Goal: Information Seeking & Learning: Learn about a topic

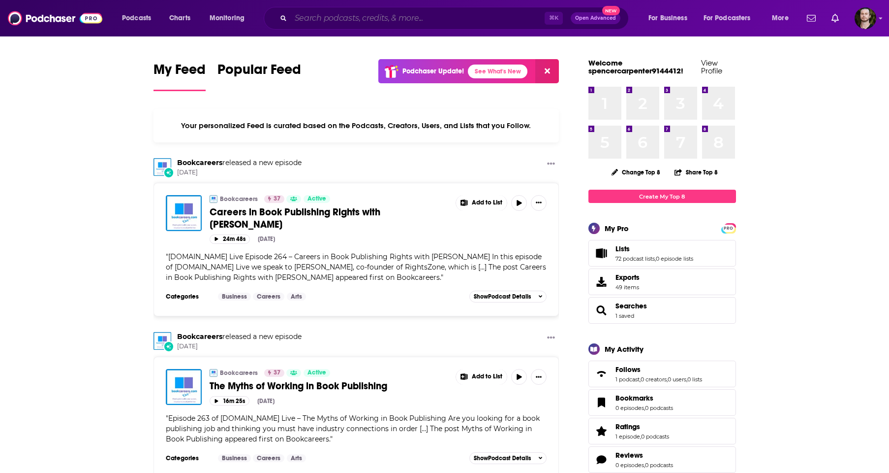
click at [458, 23] on input "Search podcasts, credits, & more..." at bounding box center [418, 18] width 254 height 16
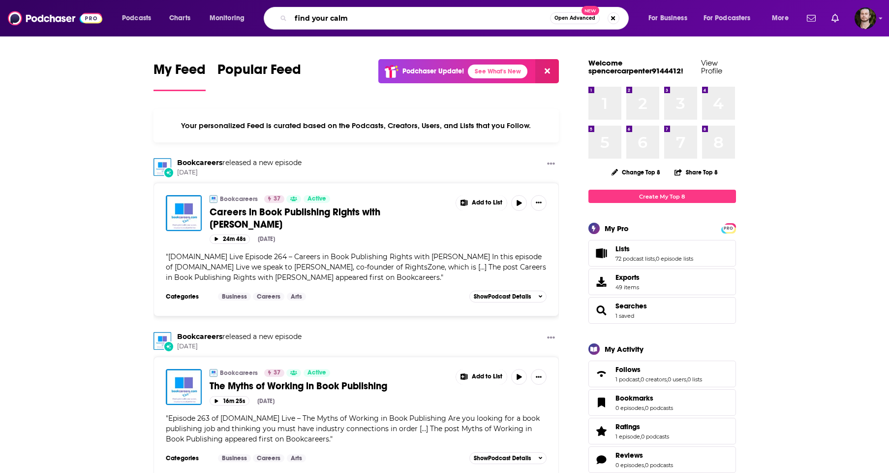
type input "find your calm"
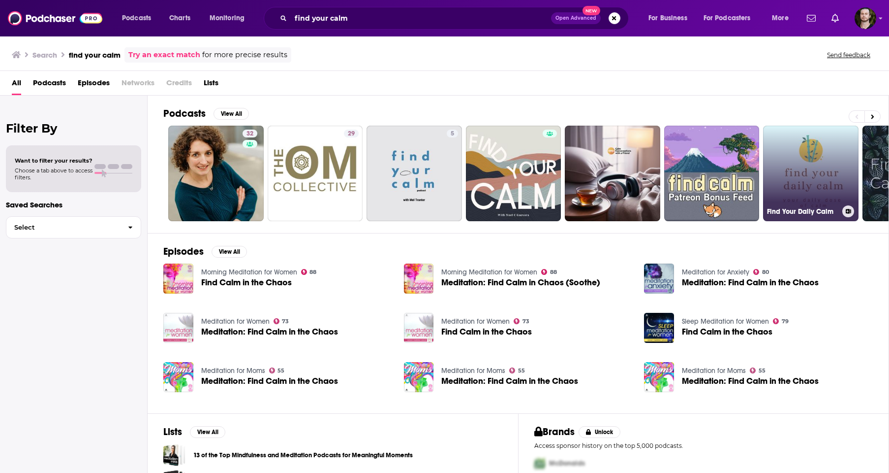
click at [808, 180] on link "Find Your Daily Calm" at bounding box center [810, 173] width 95 height 95
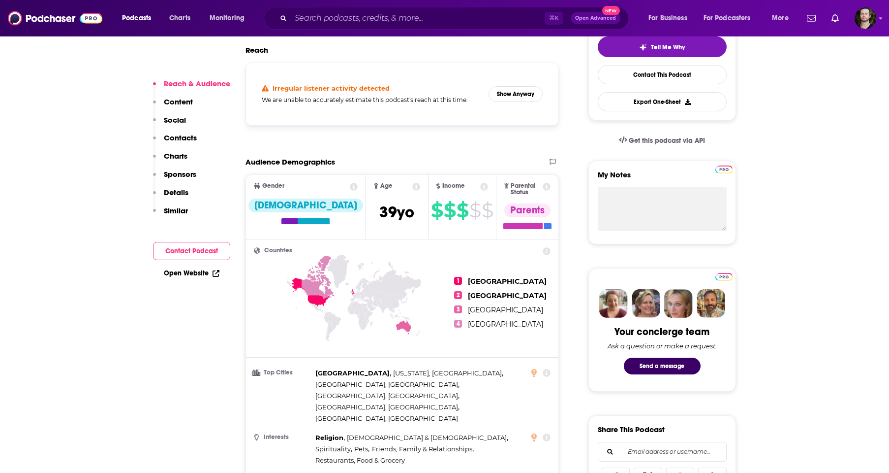
scroll to position [238, 0]
click at [512, 94] on button "Show Anyway" at bounding box center [516, 95] width 54 height 16
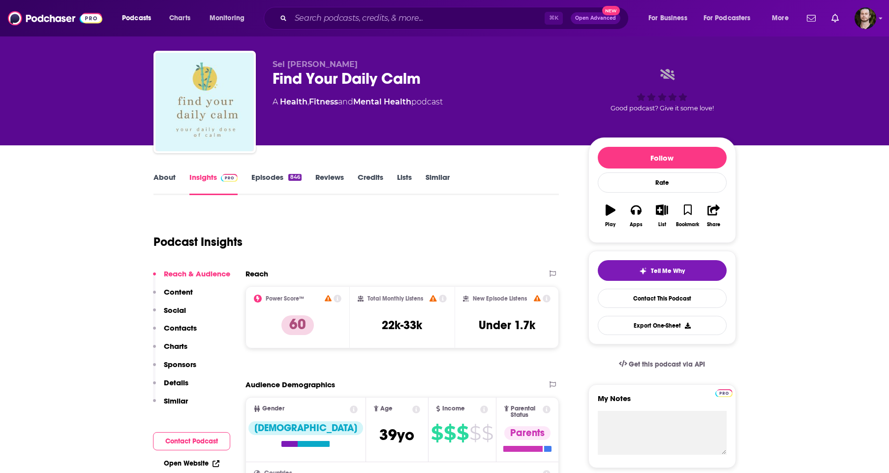
scroll to position [4, 0]
